Goal: Find contact information: Find contact information

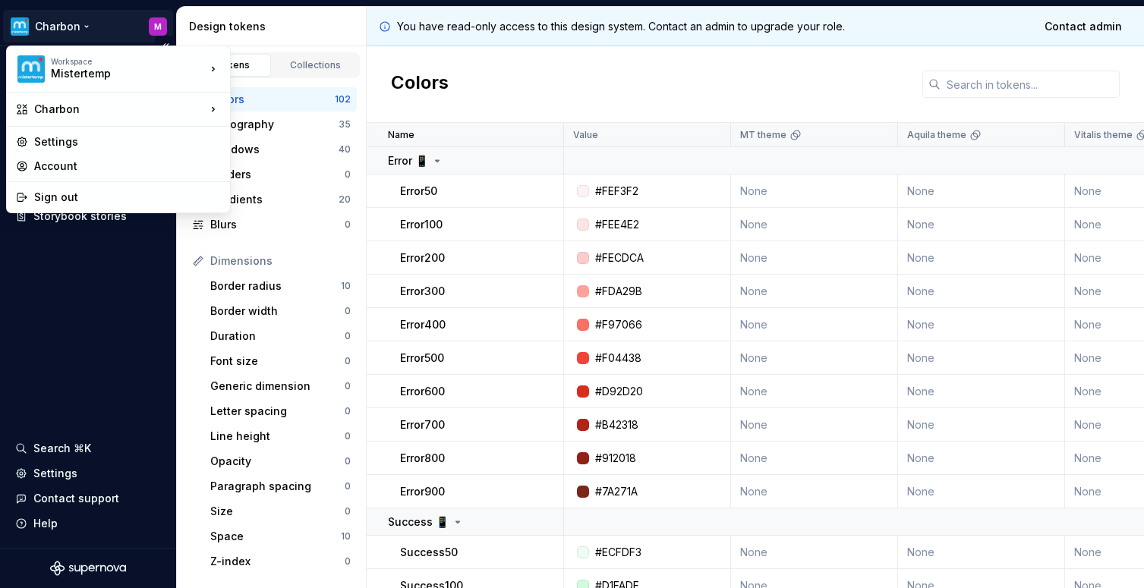
click at [83, 21] on html "Charbon M Documentation Design system data Design tokens Components Assets Stor…" at bounding box center [572, 294] width 1144 height 588
click at [87, 21] on html "Charbon M Documentation Design system data Design tokens Components Assets Stor…" at bounding box center [572, 294] width 1144 height 588
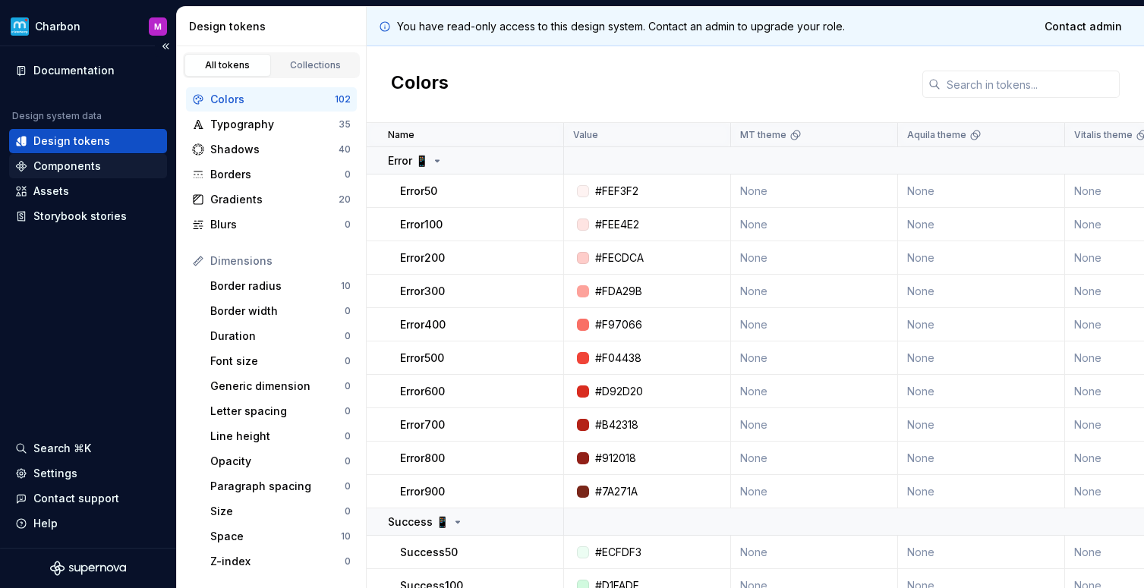
click at [62, 160] on div "Components" at bounding box center [67, 166] width 68 height 15
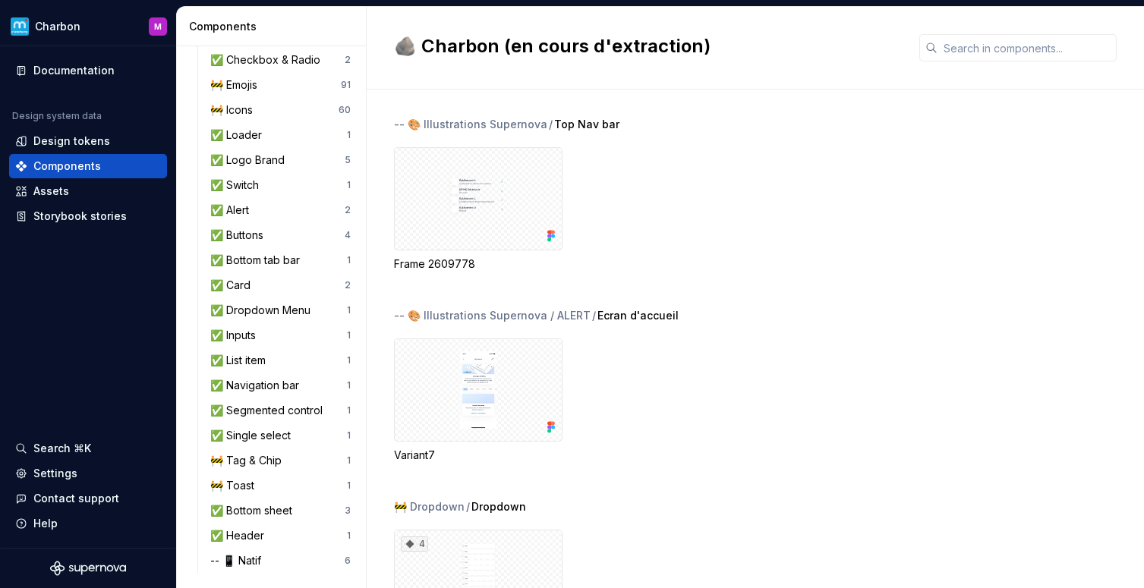
scroll to position [569, 0]
click at [241, 486] on div "🚧 Toast" at bounding box center [235, 485] width 50 height 15
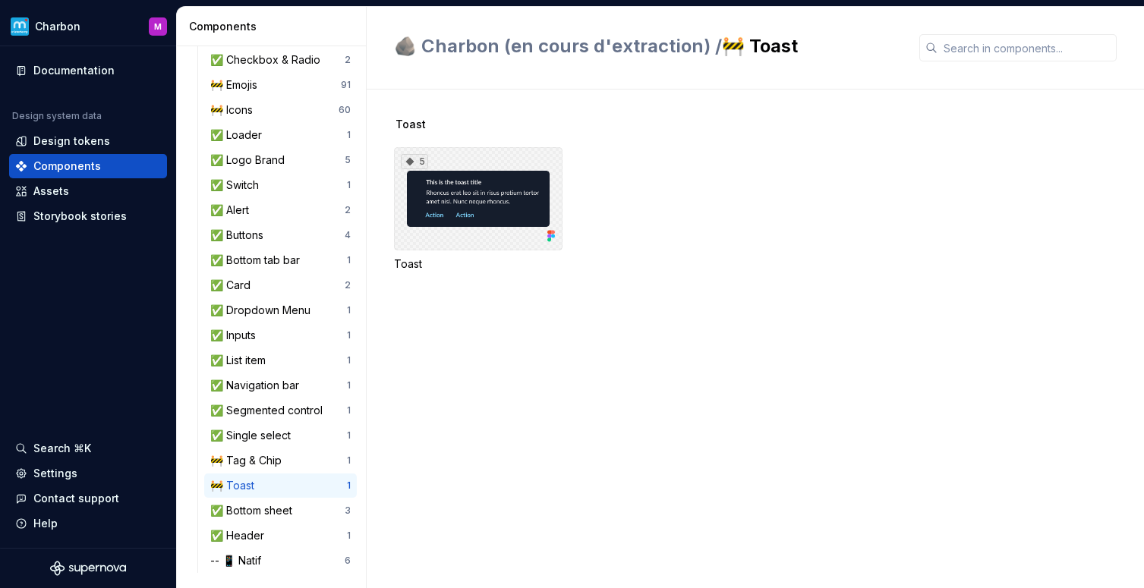
click at [475, 203] on div "5" at bounding box center [478, 198] width 169 height 103
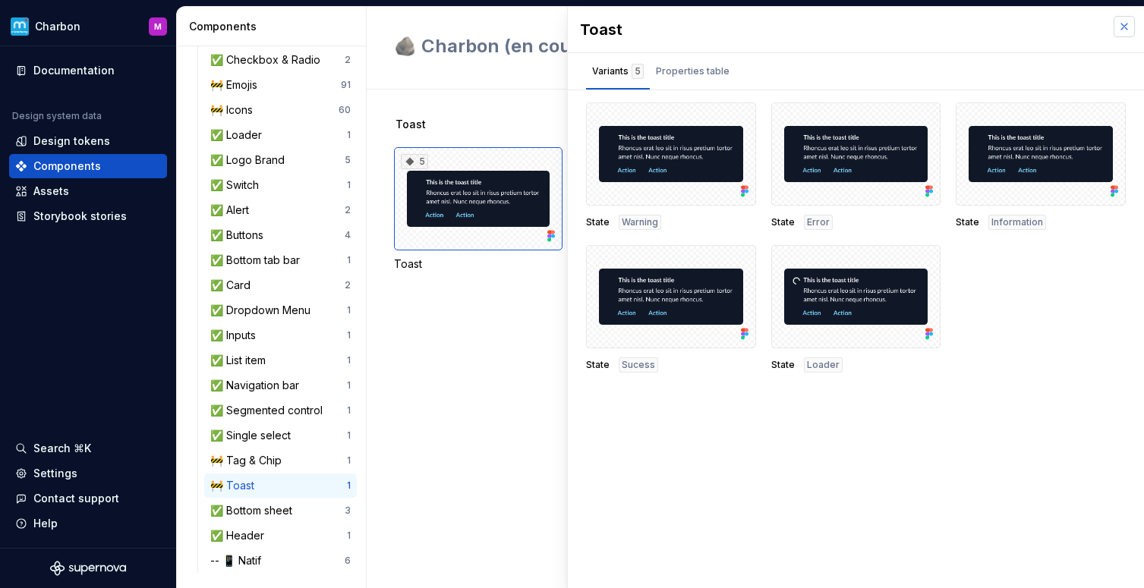
click at [1125, 30] on button "button" at bounding box center [1124, 26] width 21 height 21
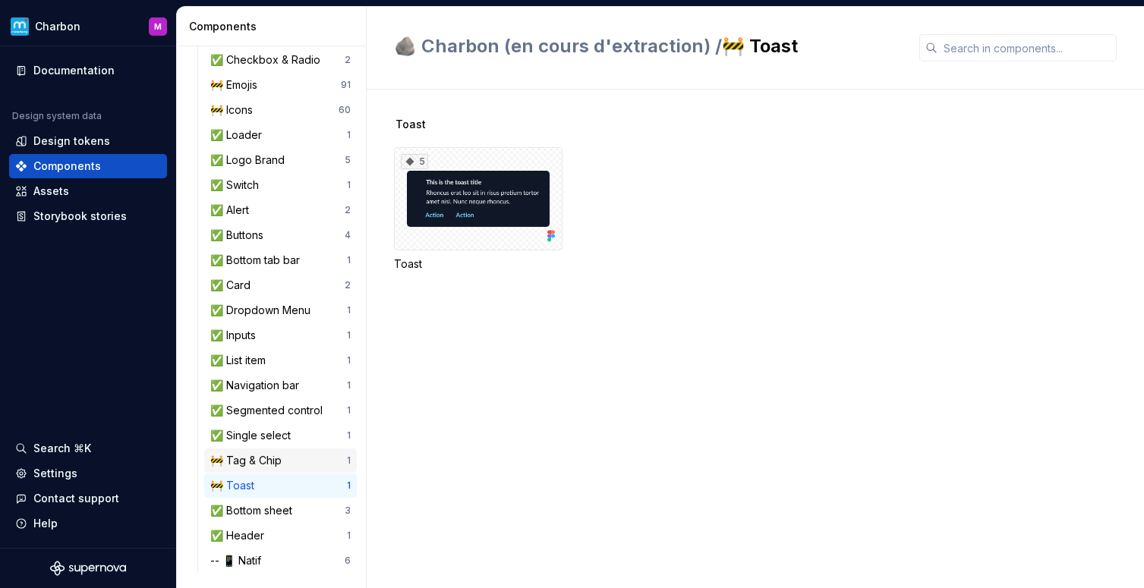
click at [254, 464] on div "🚧 Tag & Chip" at bounding box center [248, 460] width 77 height 15
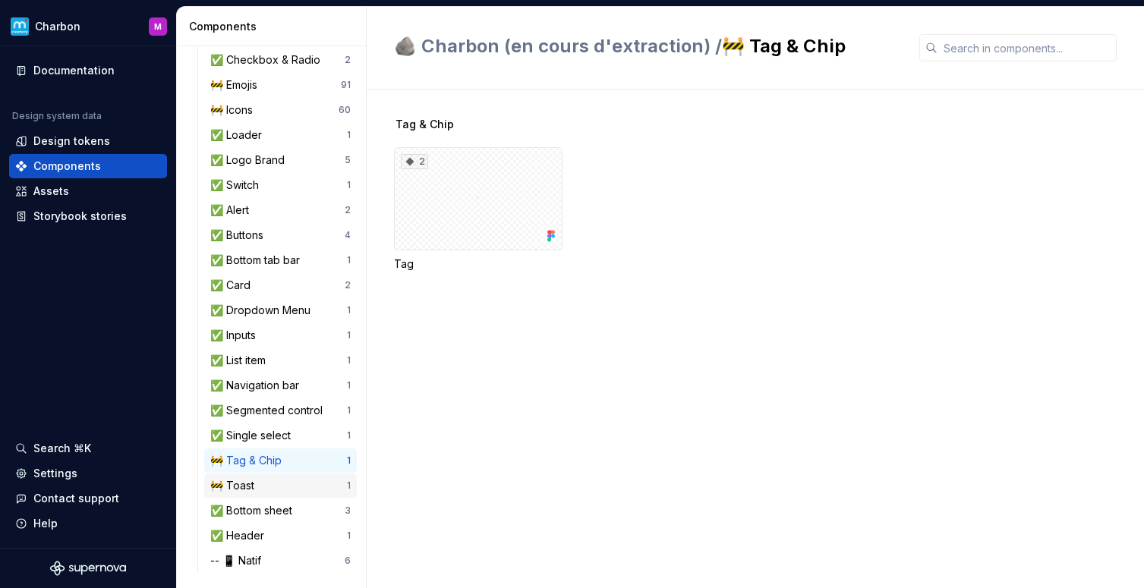
click at [250, 481] on div "🚧 Toast" at bounding box center [235, 485] width 50 height 15
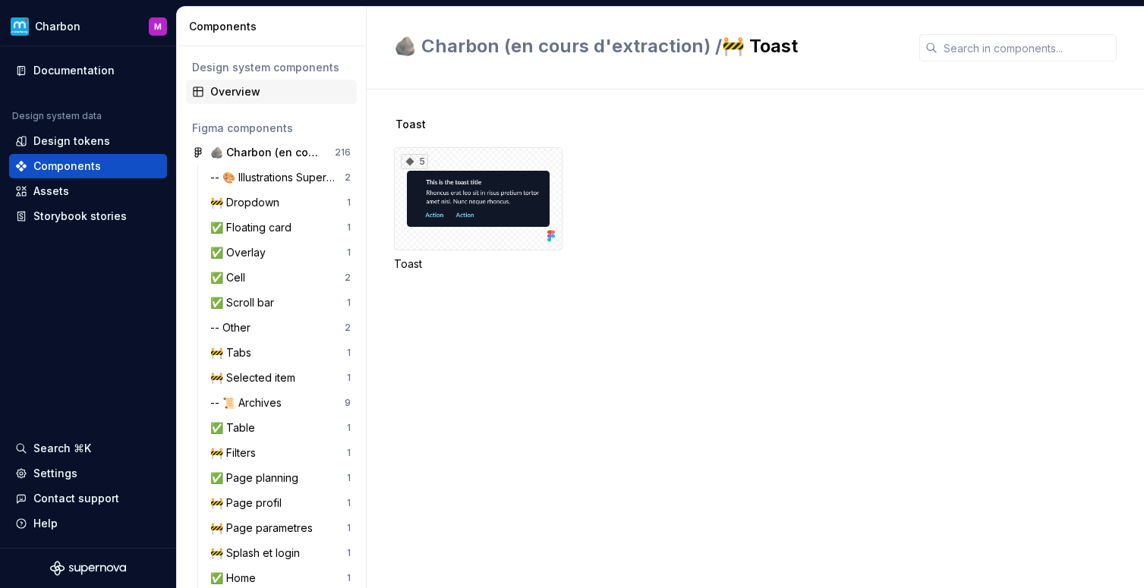
click at [234, 89] on div "Overview" at bounding box center [280, 91] width 140 height 15
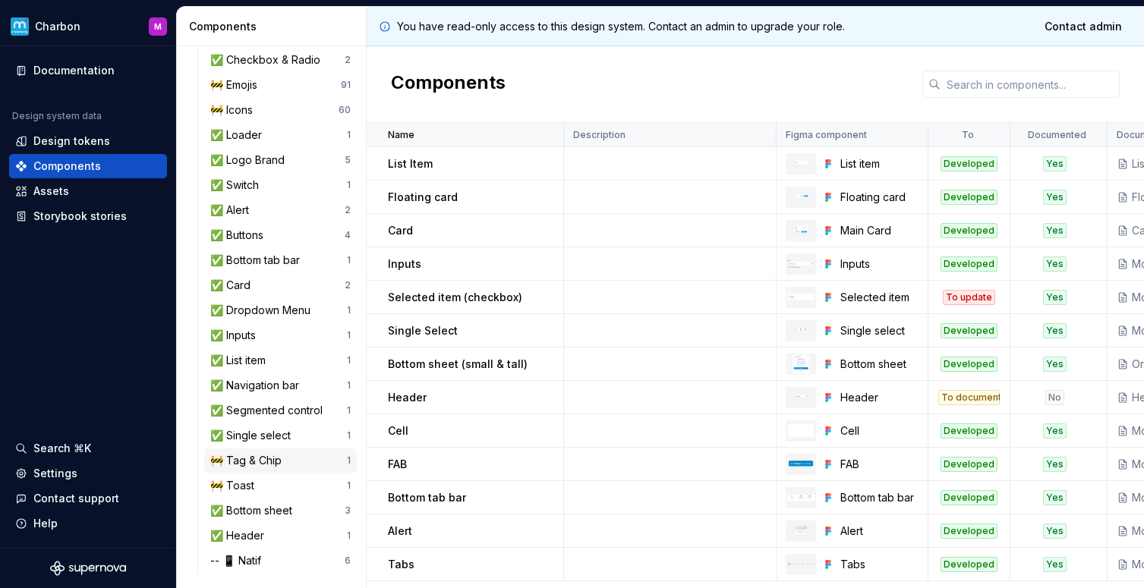
scroll to position [569, 0]
click at [248, 476] on div "🚧 Toast 1" at bounding box center [280, 486] width 153 height 24
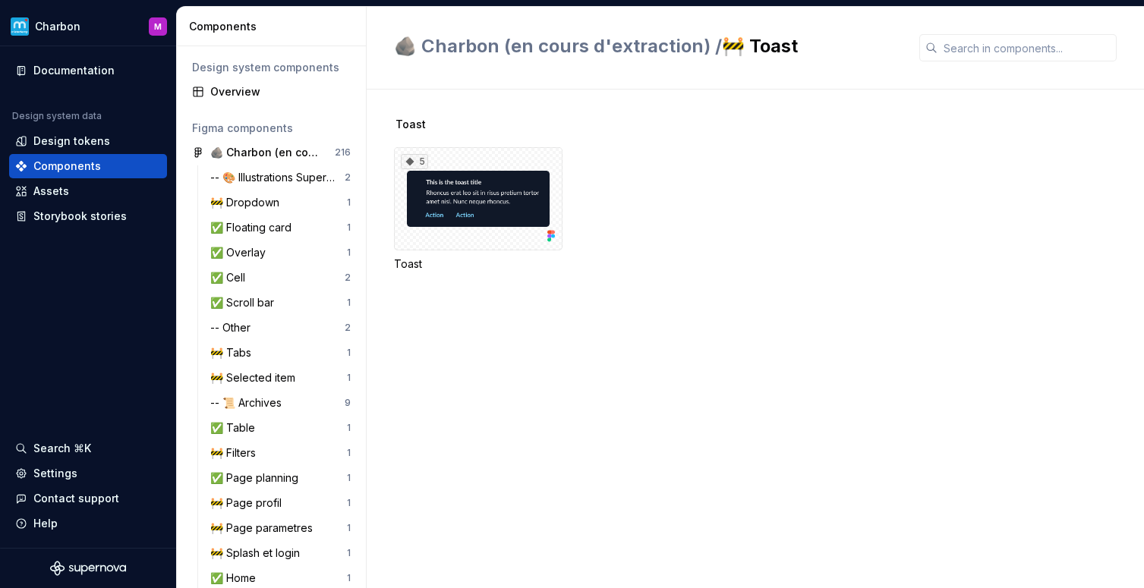
click at [273, 104] on div "Design system components Overview Figma components 🪨 Charbon (en cours d'extrac…" at bounding box center [271, 317] width 189 height 542
click at [271, 102] on div "Overview" at bounding box center [271, 92] width 171 height 24
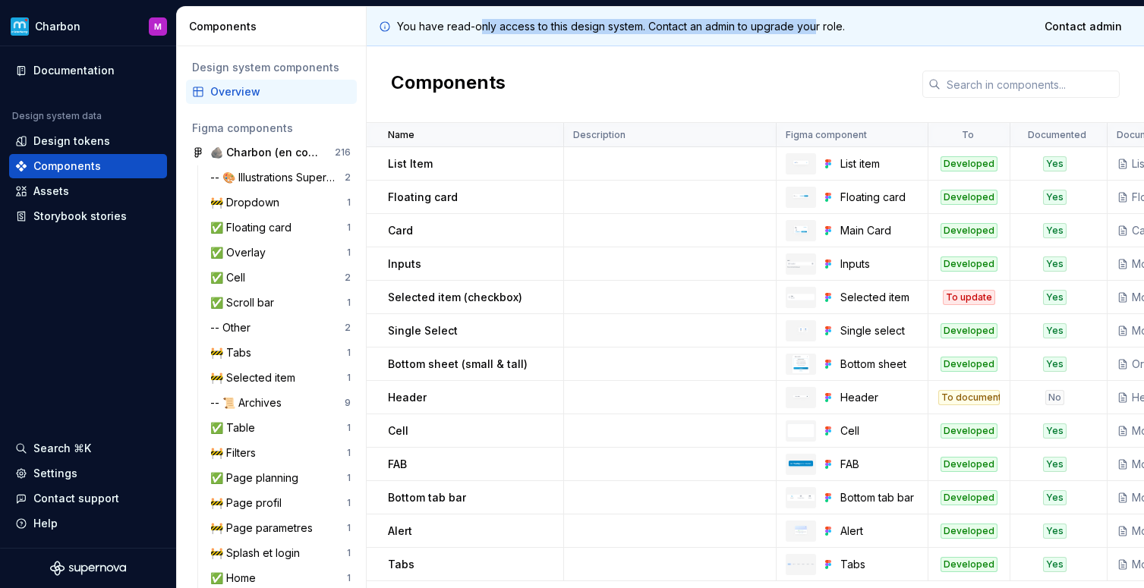
drag, startPoint x: 481, startPoint y: 29, endPoint x: 814, endPoint y: 25, distance: 332.6
click at [814, 25] on p "You have read-only access to this design system. Contact an admin to upgrade yo…" at bounding box center [621, 26] width 448 height 15
click at [818, 38] on div "You have read-only access to this design system. Contact an admin to upgrade yo…" at bounding box center [755, 26] width 777 height 39
drag, startPoint x: 855, startPoint y: 17, endPoint x: 789, endPoint y: 24, distance: 66.5
click at [789, 24] on div "You have read-only access to this design system. Contact an admin to upgrade yo…" at bounding box center [755, 26] width 777 height 39
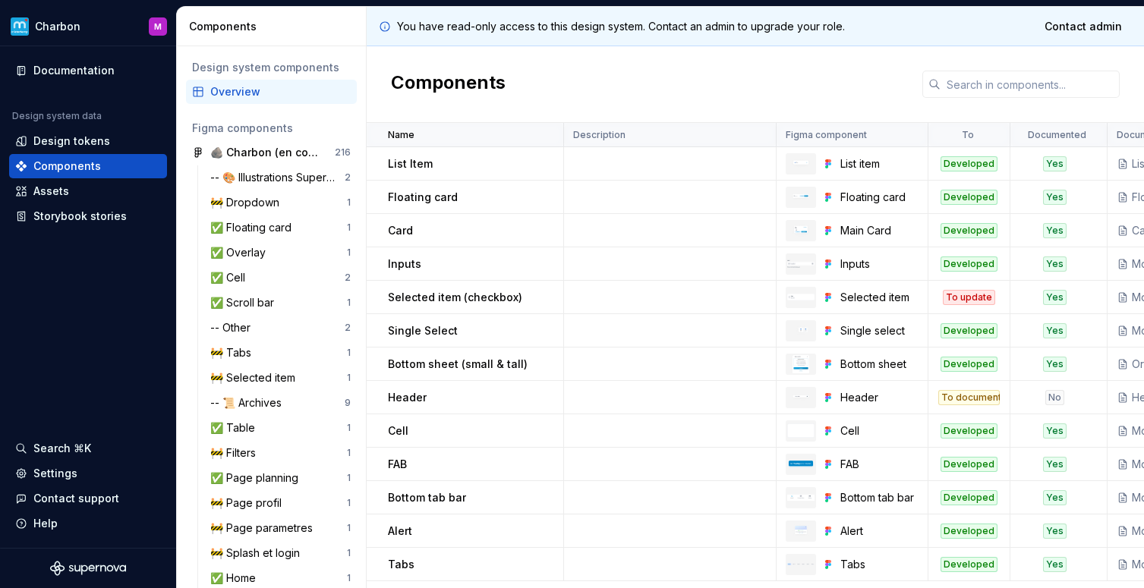
click at [907, 27] on div "You have read-only access to this design system. Contact an admin to upgrade yo…" at bounding box center [755, 26] width 777 height 39
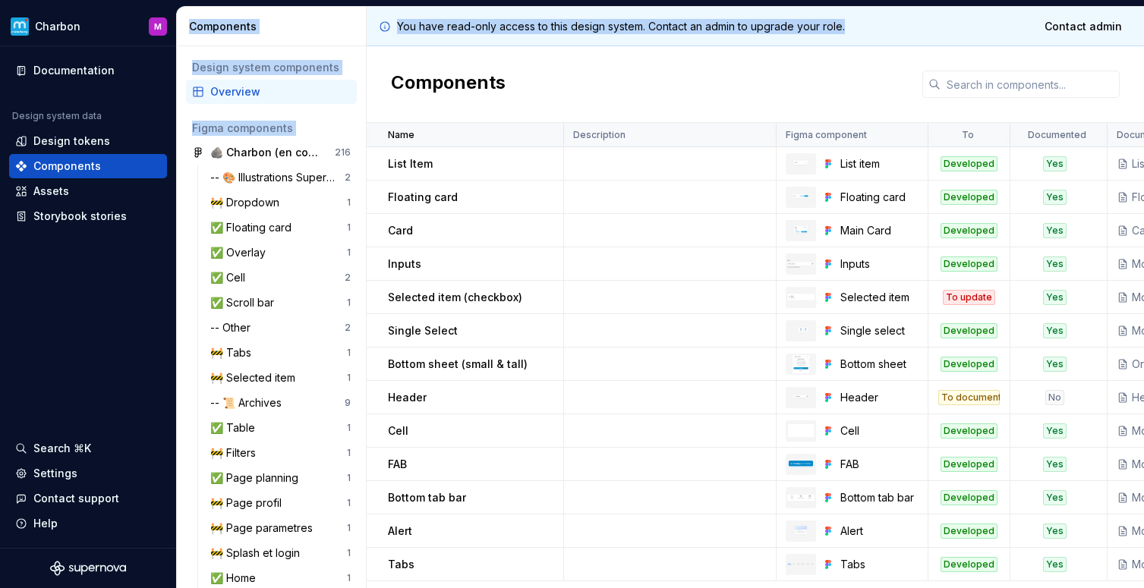
drag, startPoint x: 891, startPoint y: 35, endPoint x: 338, endPoint y: 11, distance: 553.3
click at [338, 11] on div "Components Design system components Overview Figma components 🪨 Charbon (en cou…" at bounding box center [660, 298] width 967 height 582
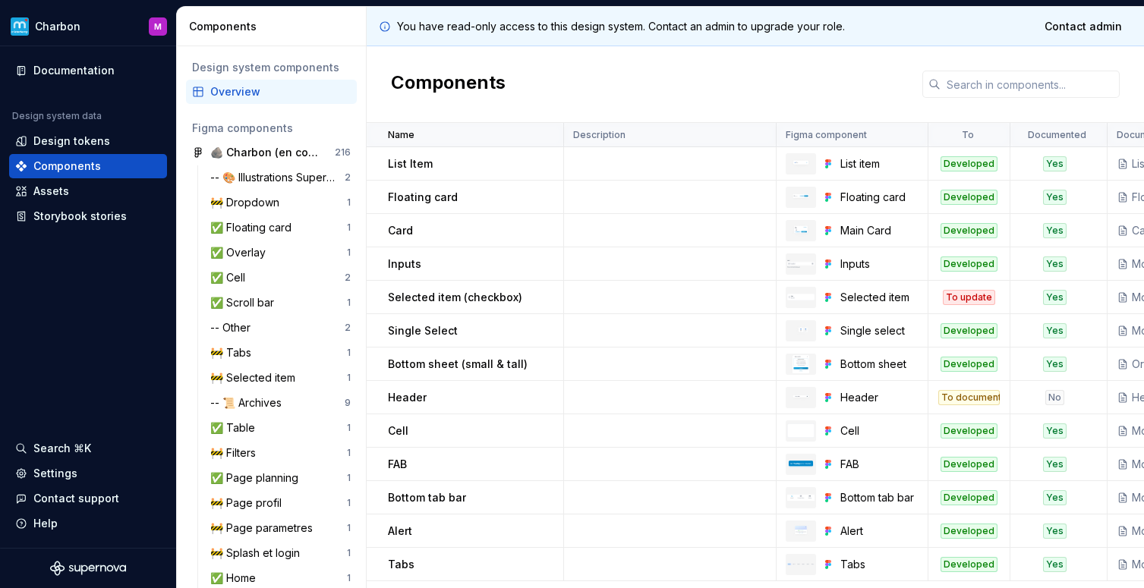
click at [632, 63] on div "Components" at bounding box center [755, 84] width 777 height 77
click at [1115, 27] on span "Contact admin" at bounding box center [1083, 26] width 77 height 15
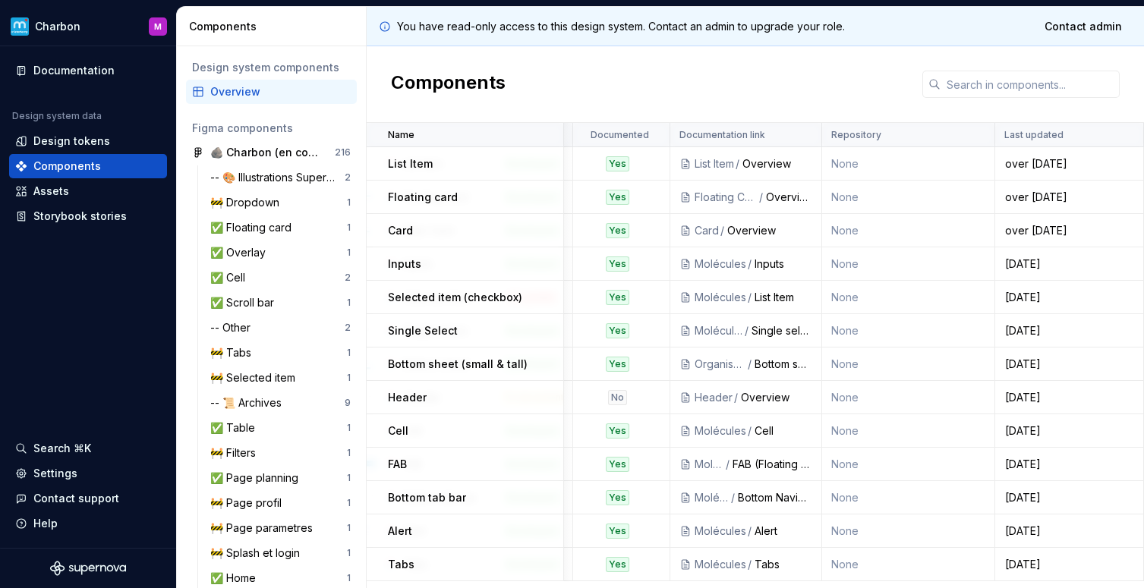
scroll to position [0, 437]
